Goal: Navigation & Orientation: Find specific page/section

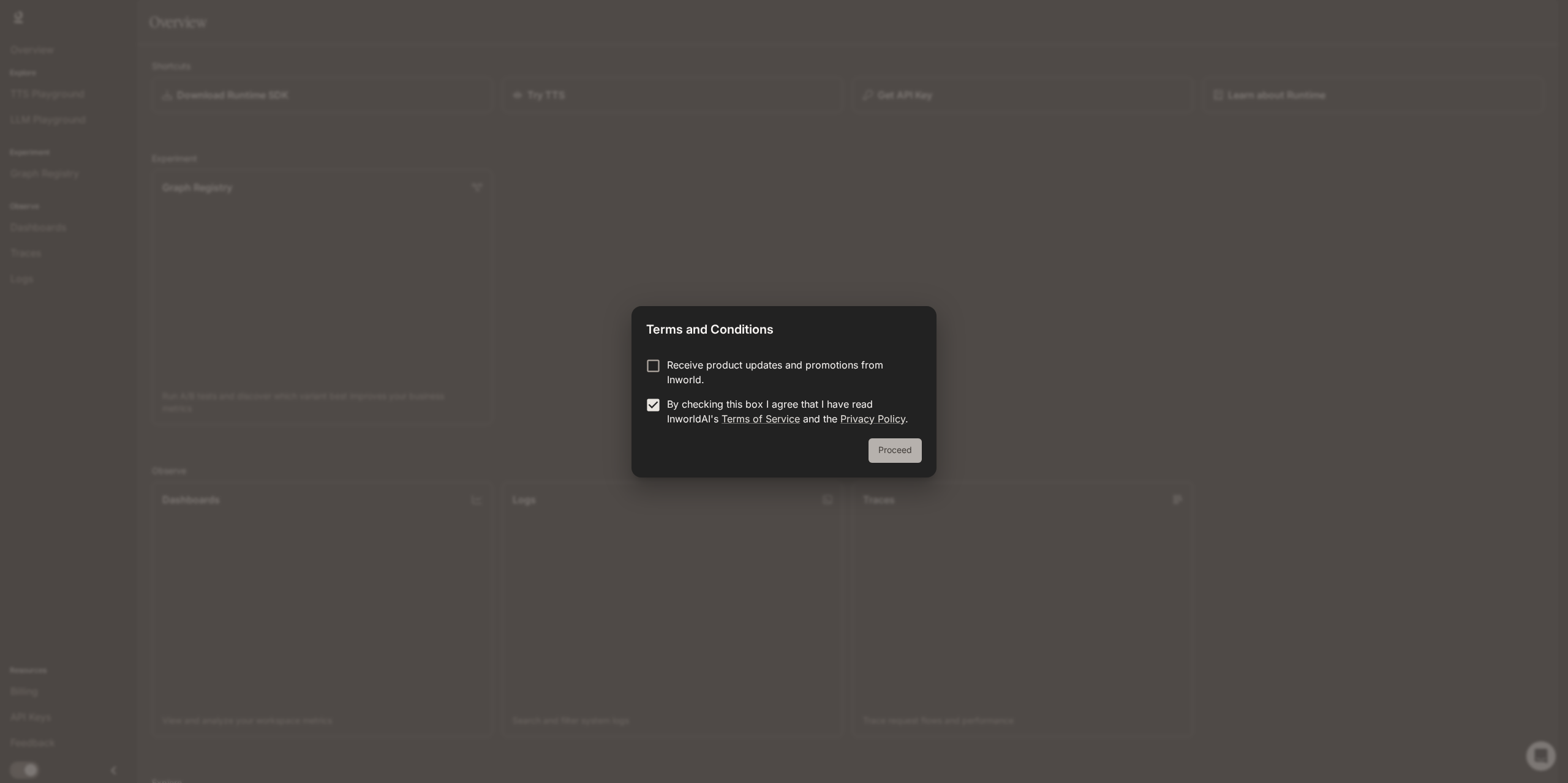
click at [892, 457] on button "Proceed" at bounding box center [895, 451] width 53 height 25
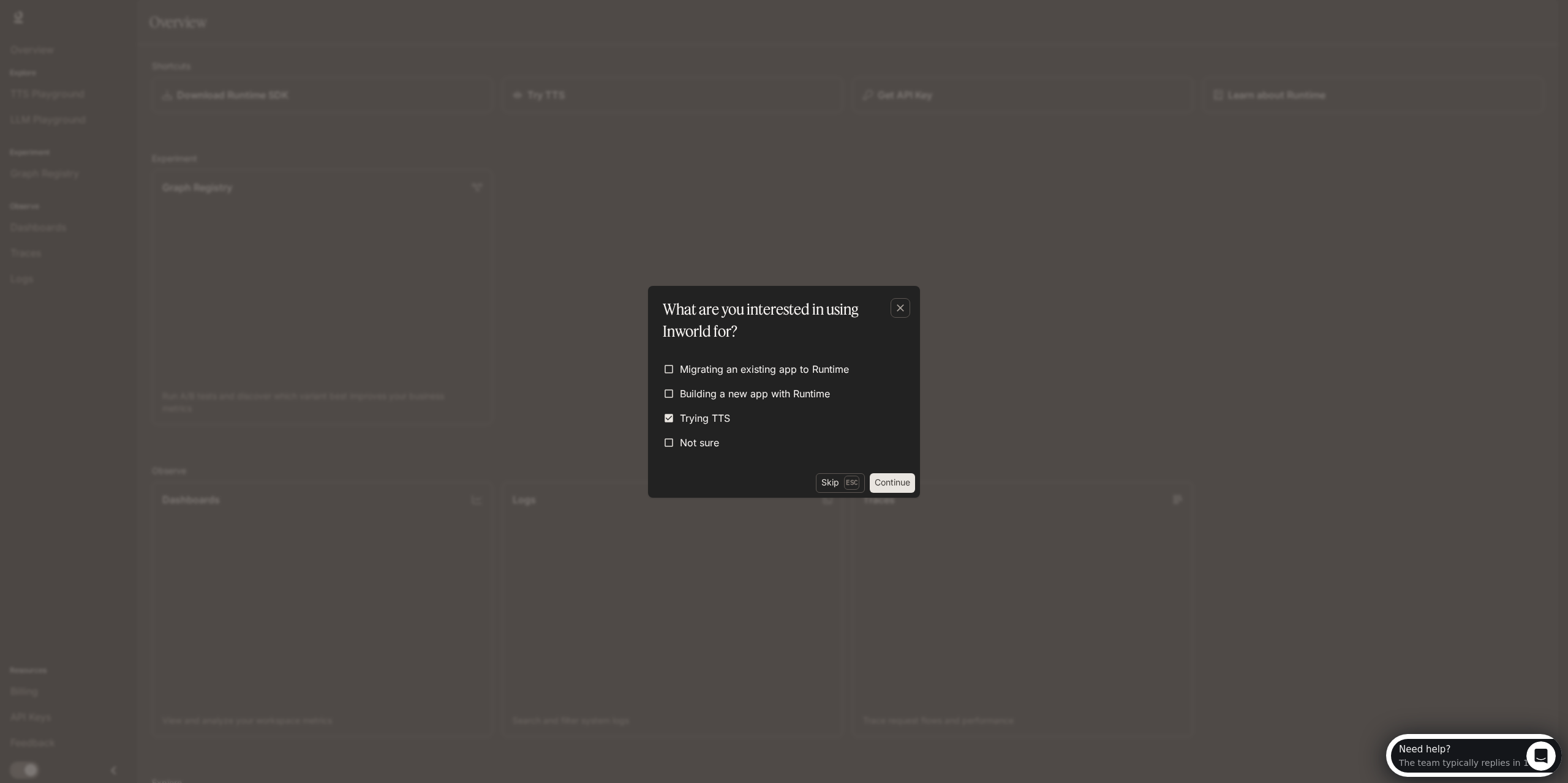
click at [896, 487] on button "Continue" at bounding box center [892, 483] width 45 height 20
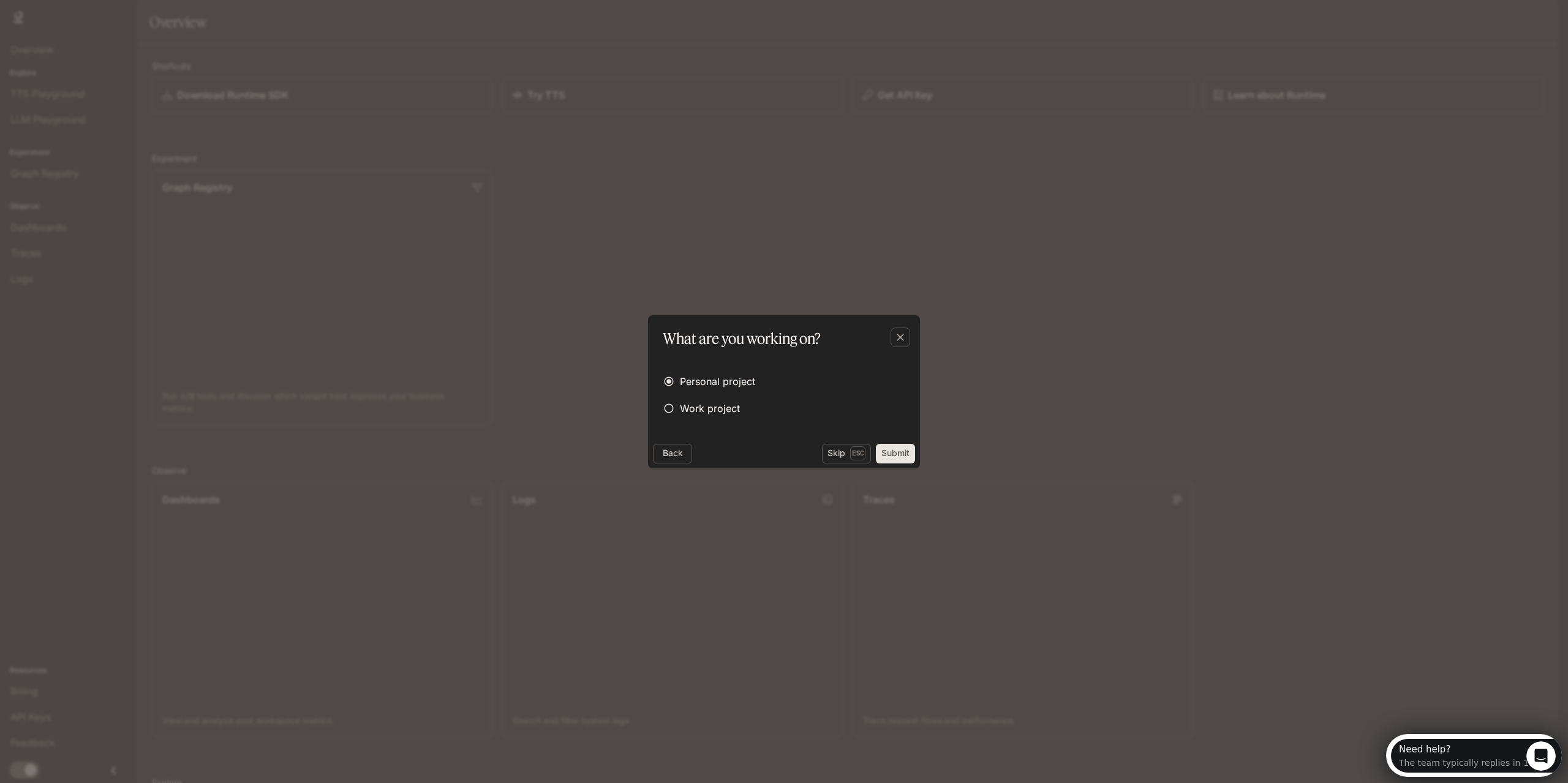
click at [891, 453] on button "Submit" at bounding box center [895, 453] width 39 height 20
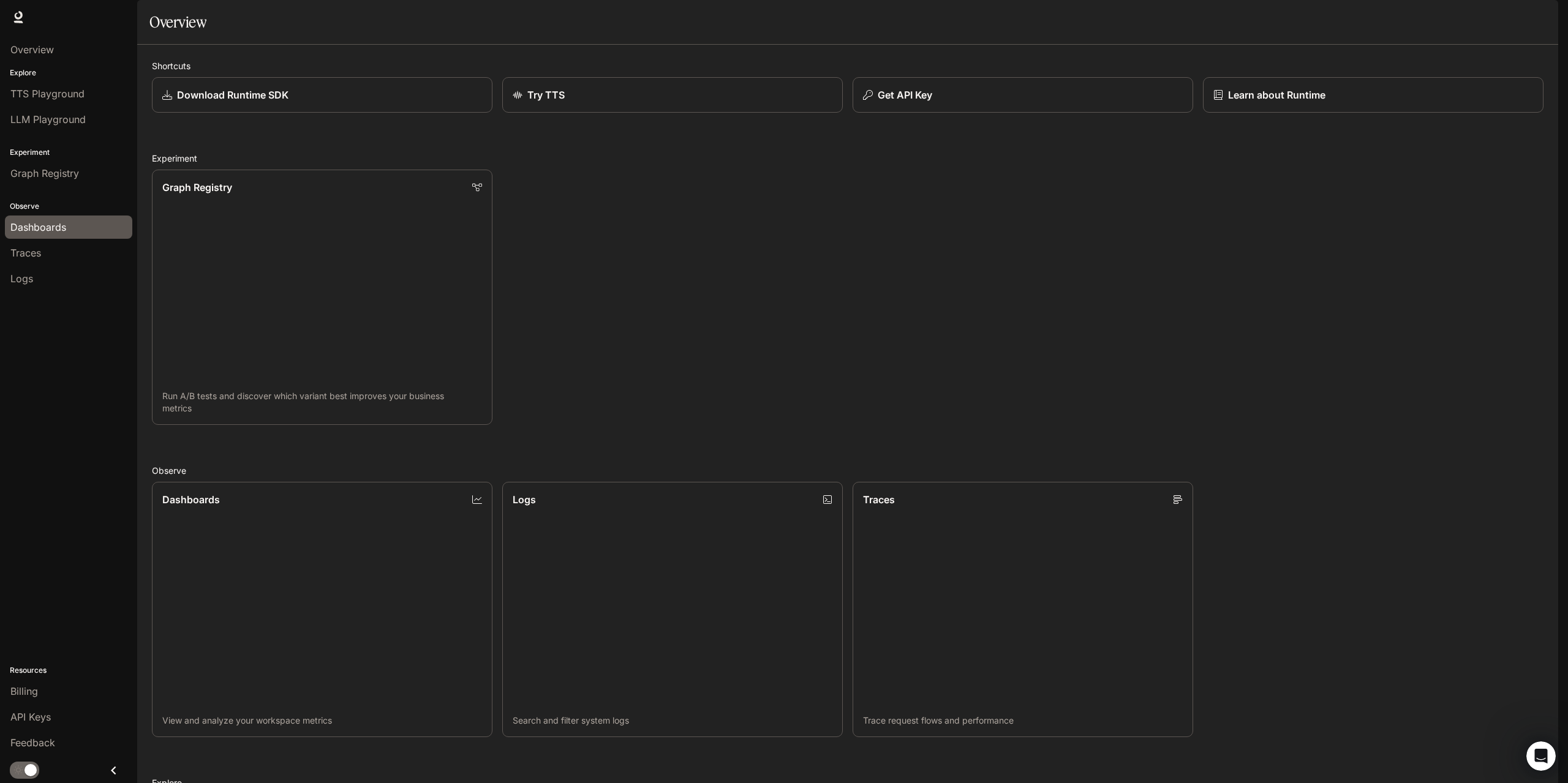
click at [41, 227] on span "Dashboards" at bounding box center [38, 227] width 56 height 15
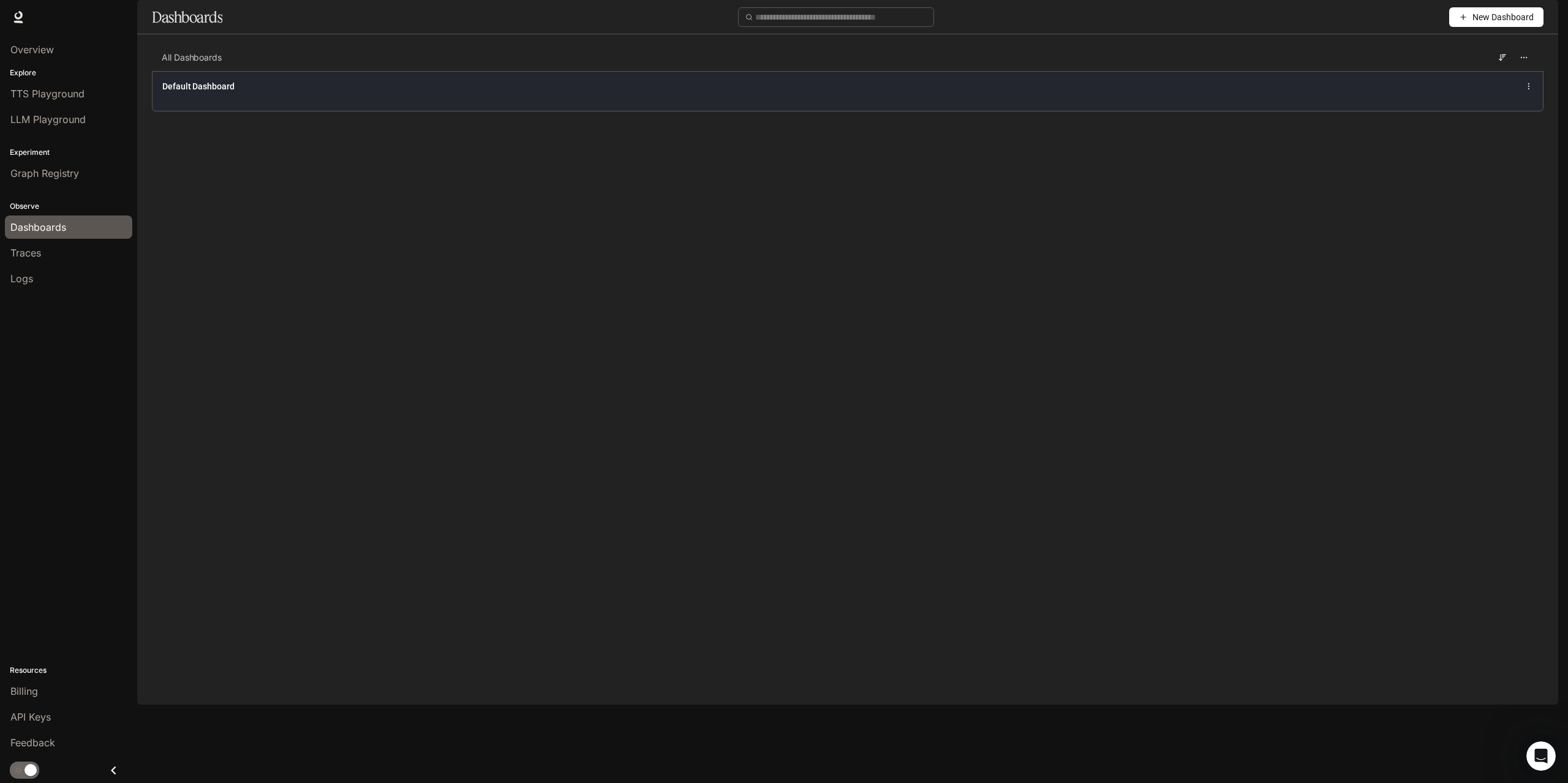
click at [248, 92] on div "Default Dashboard" at bounding box center [565, 86] width 806 height 12
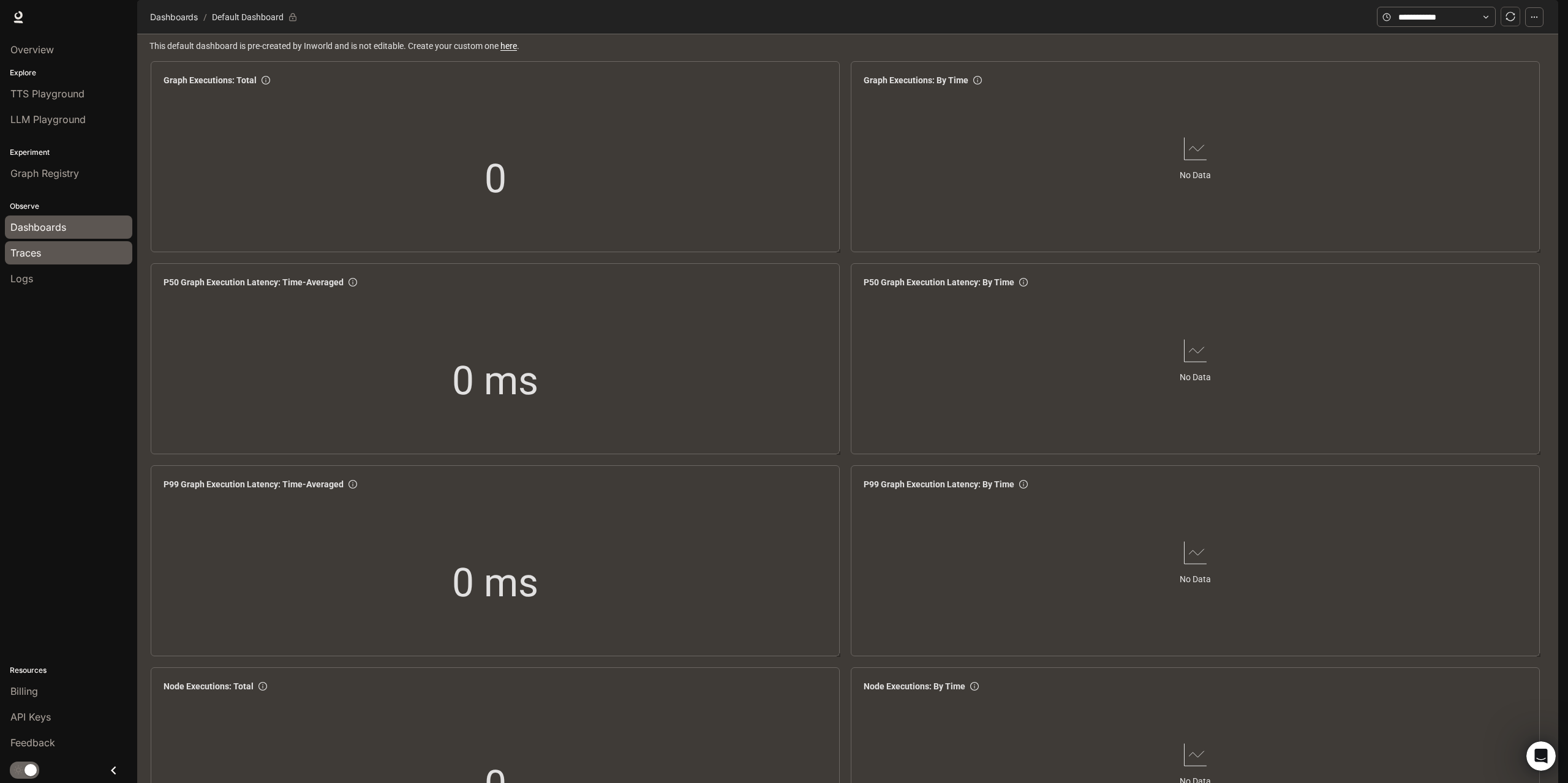
click at [38, 253] on span "Traces" at bounding box center [25, 253] width 30 height 15
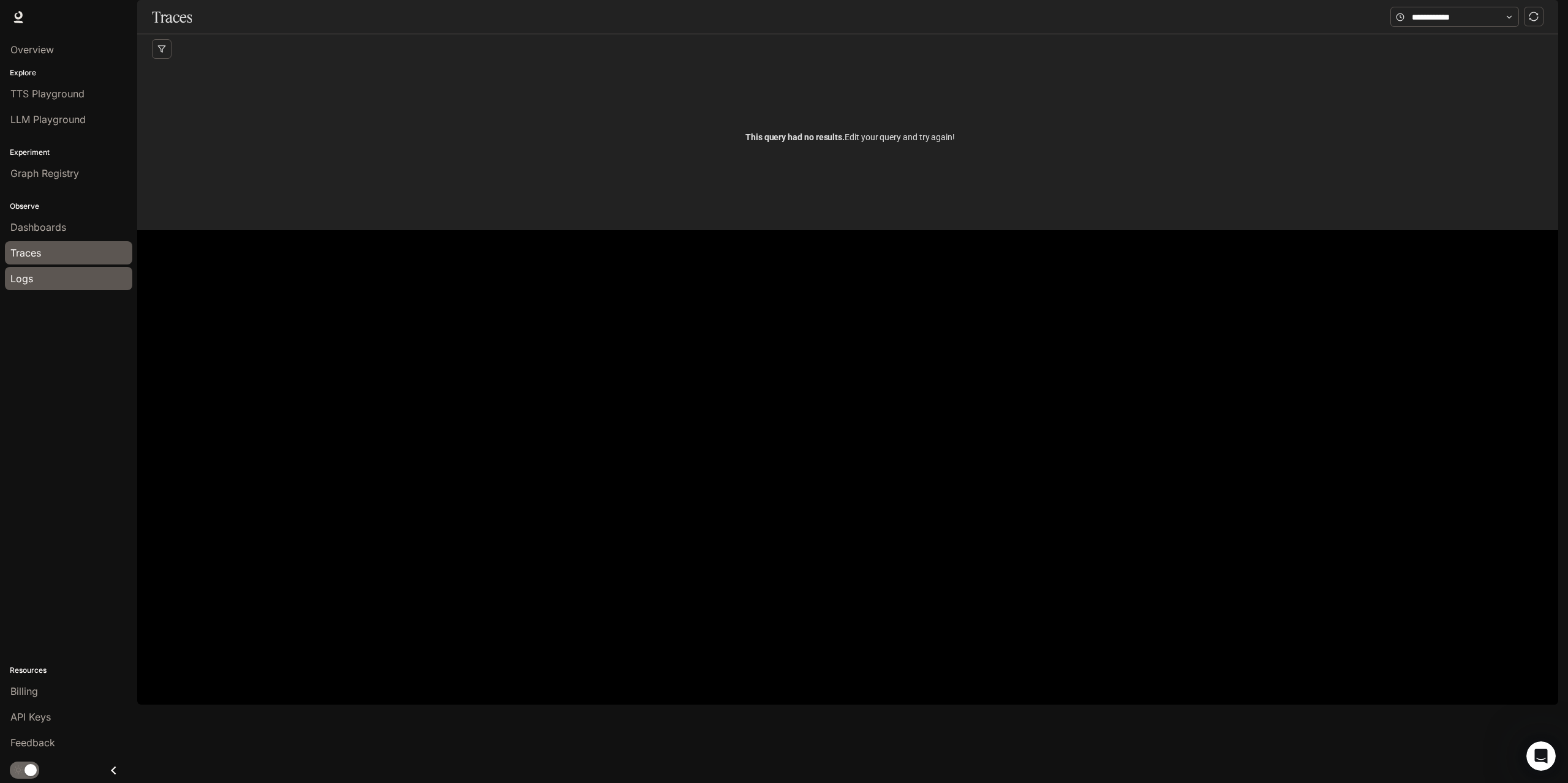
click at [33, 278] on div "Logs" at bounding box center [69, 279] width 117 height 15
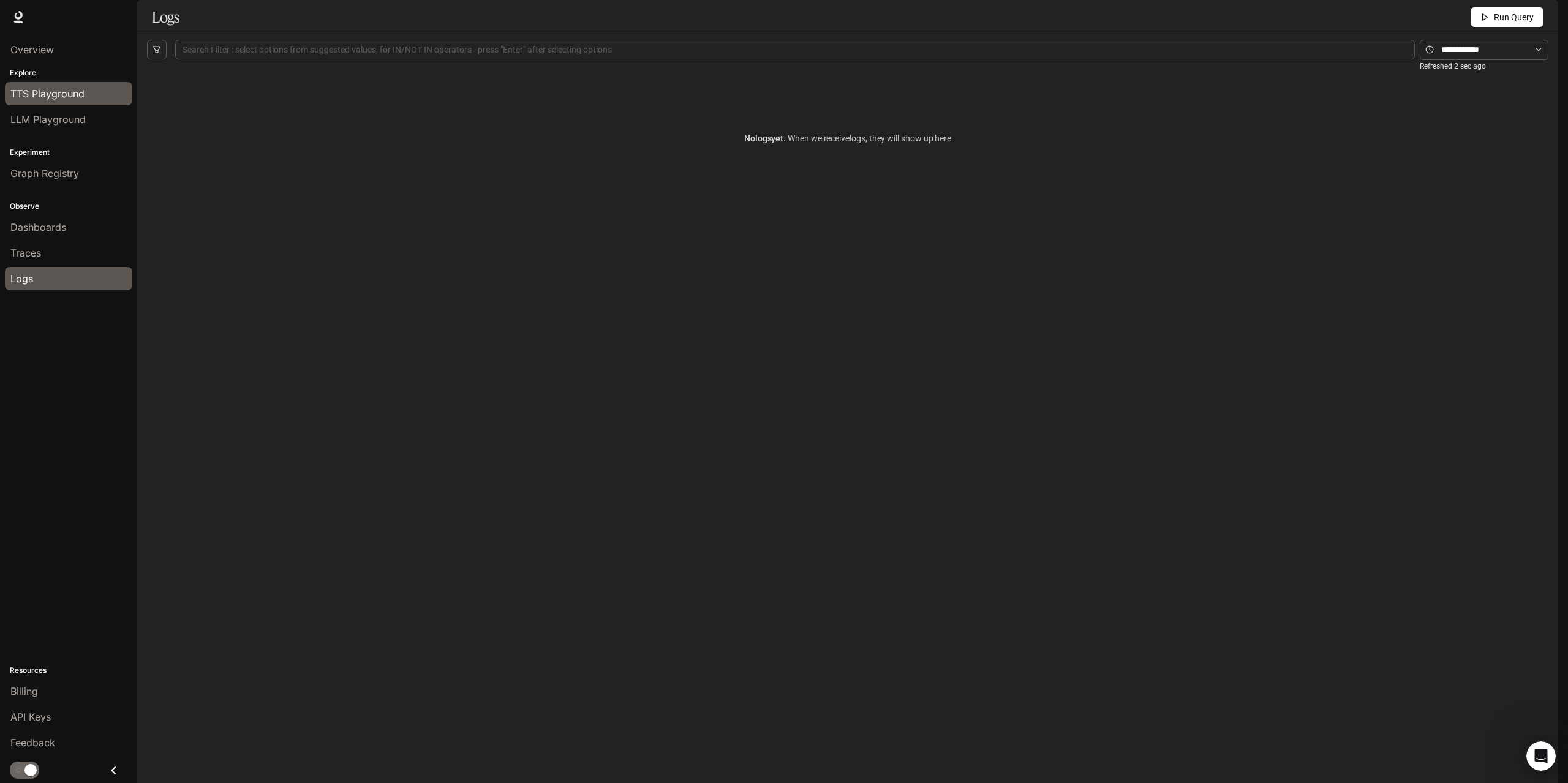
click at [56, 97] on span "TTS Playground" at bounding box center [48, 94] width 74 height 15
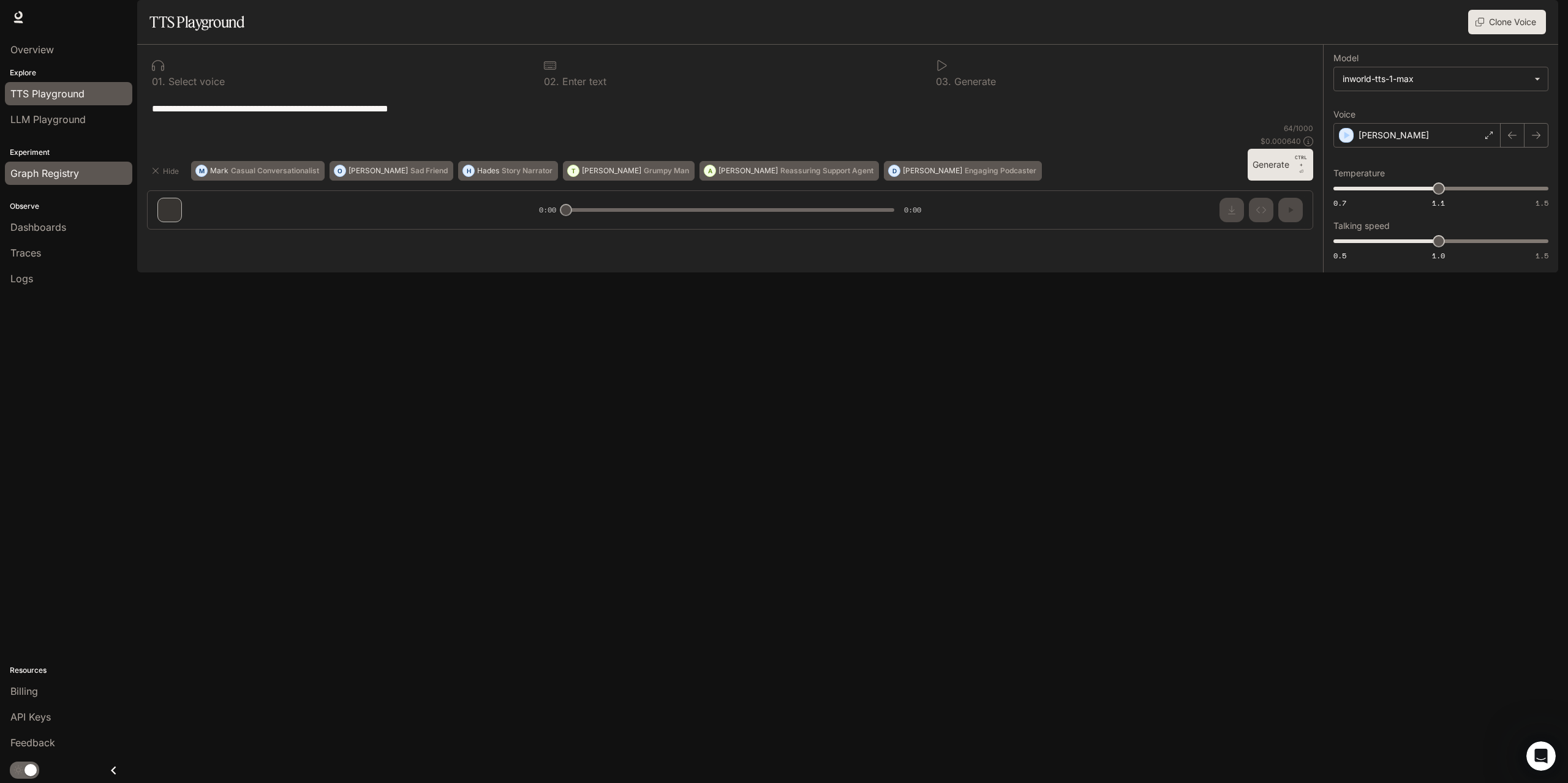
click at [43, 175] on span "Graph Registry" at bounding box center [45, 173] width 69 height 15
